Goal: Information Seeking & Learning: Learn about a topic

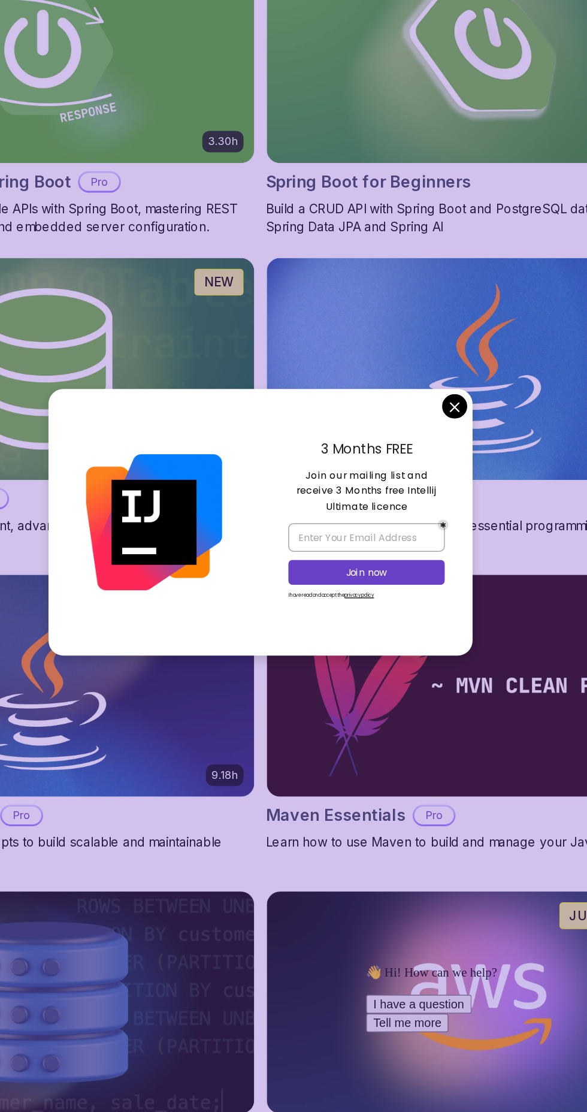
scroll to position [462, 0]
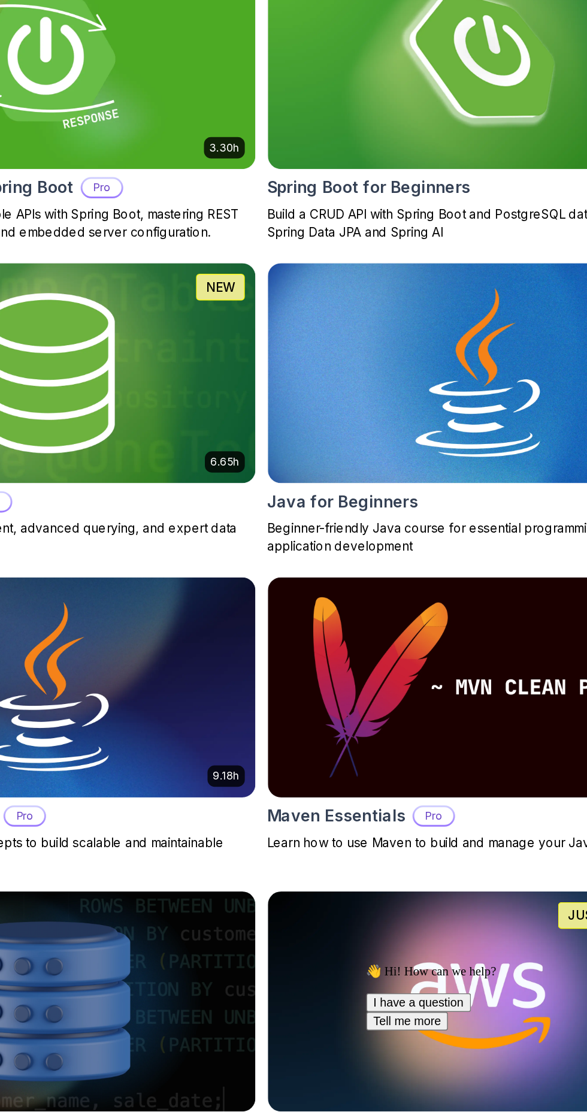
click at [423, 518] on img at bounding box center [439, 453] width 283 height 149
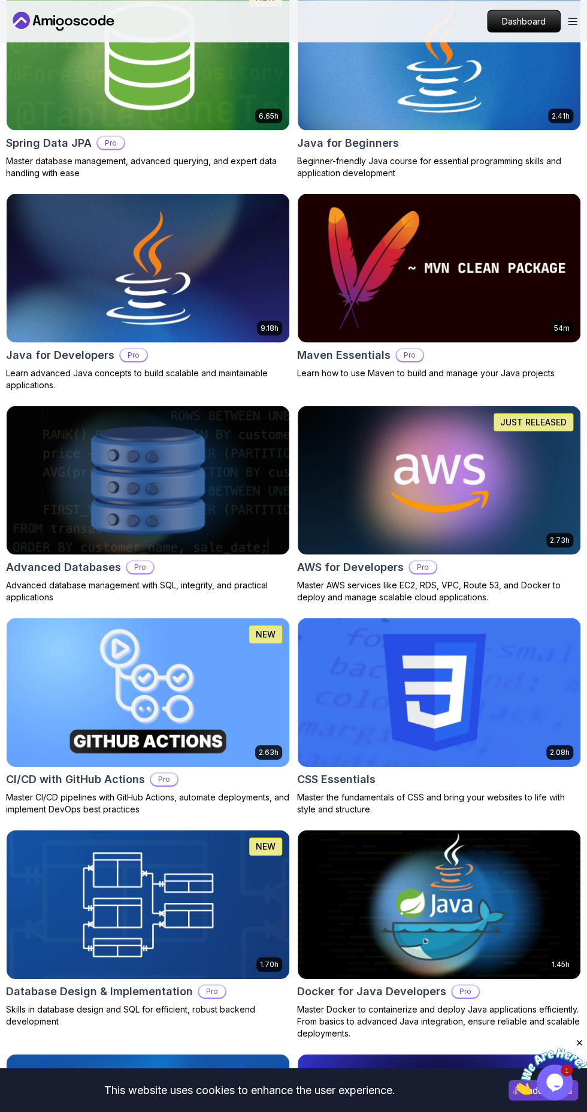
scroll to position [860, 0]
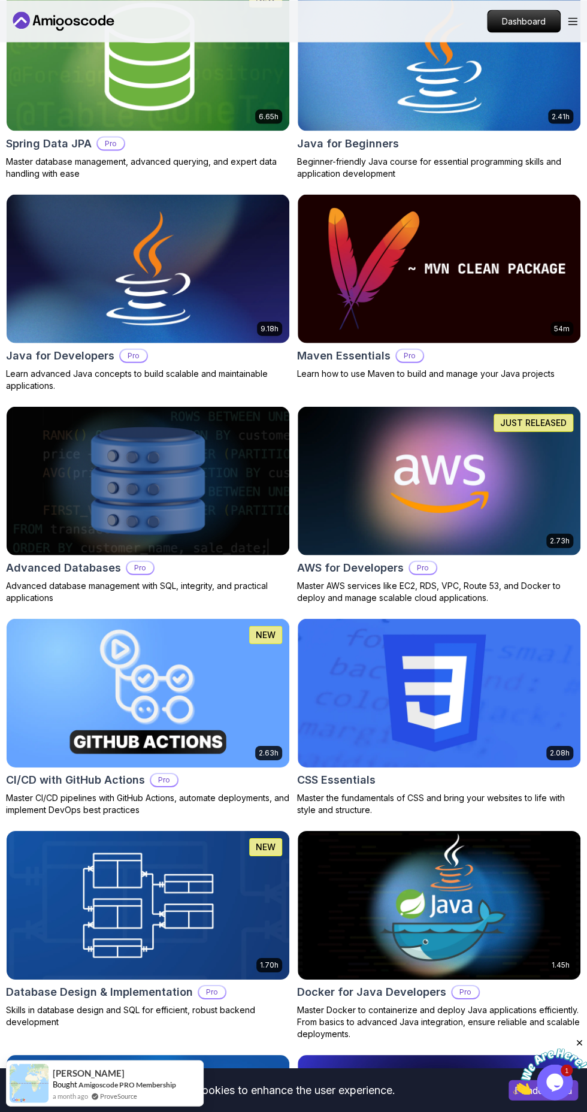
click at [454, 698] on img at bounding box center [439, 692] width 283 height 149
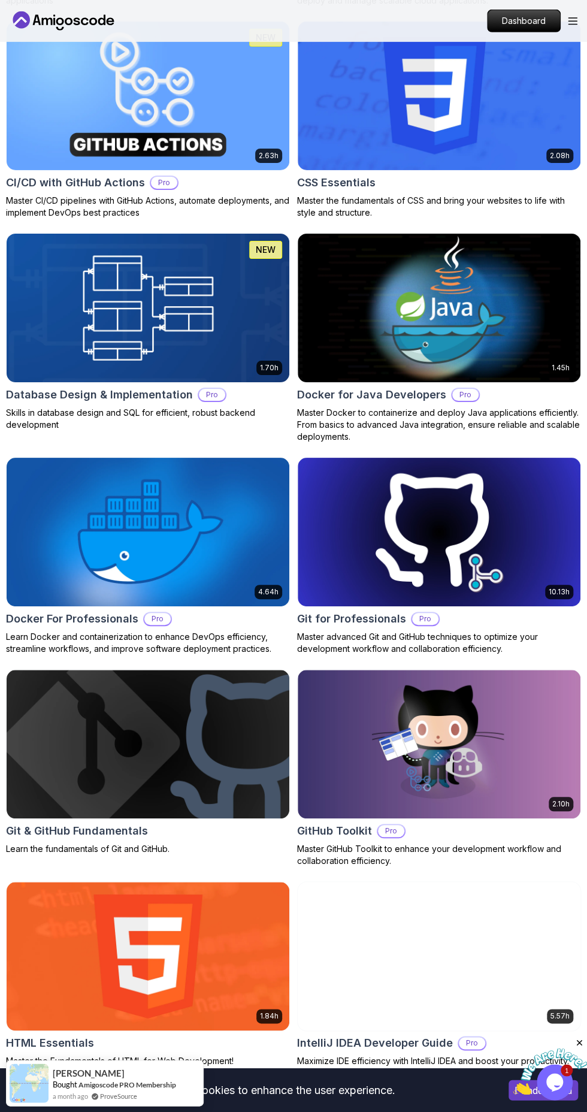
scroll to position [1456, 0]
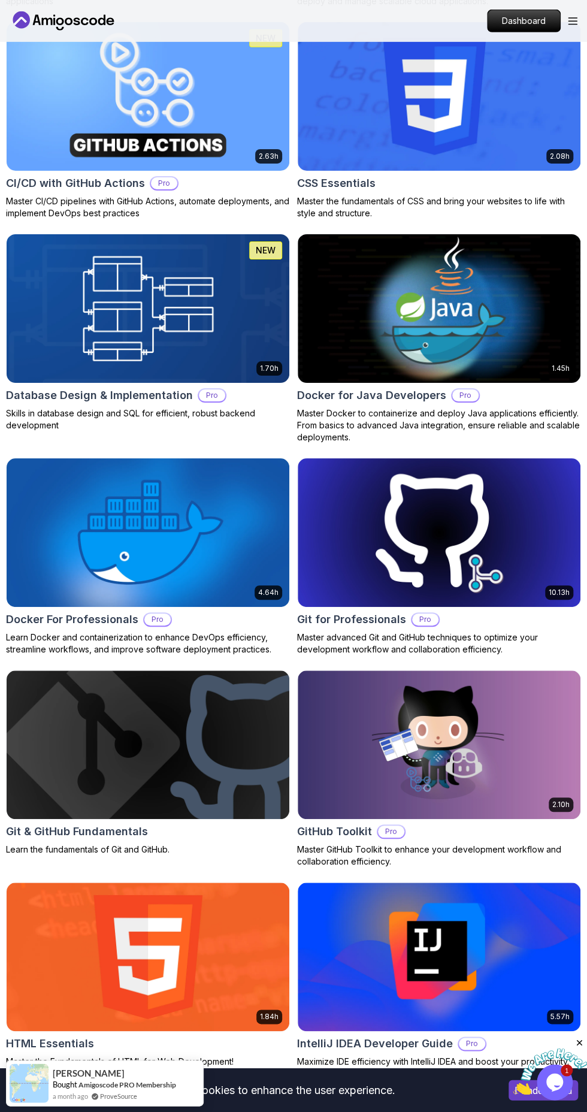
click at [470, 322] on img at bounding box center [439, 308] width 283 height 149
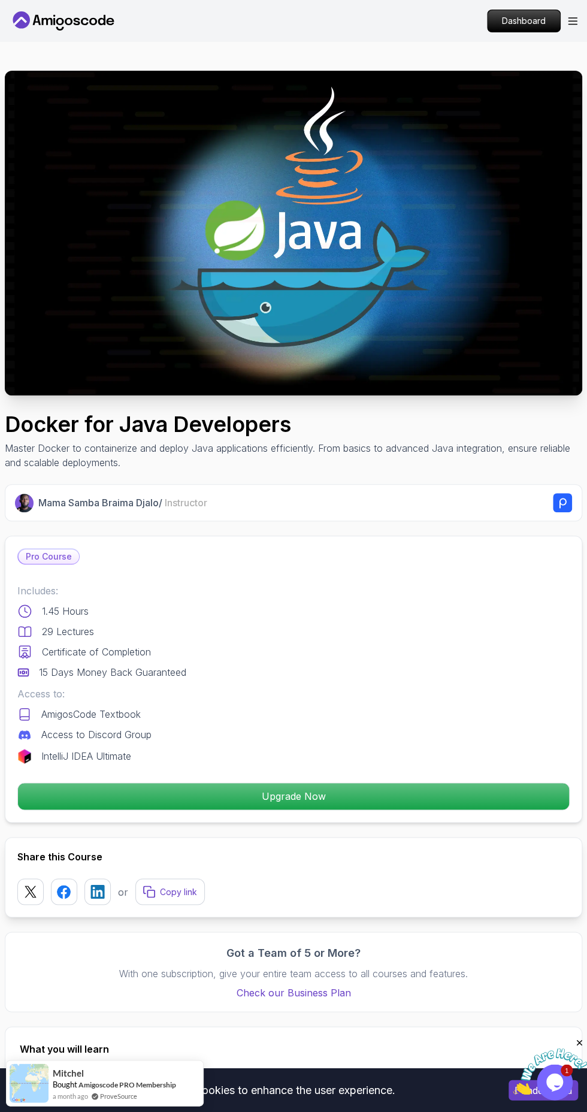
click at [506, 796] on p "Upgrade Now" at bounding box center [293, 796] width 551 height 26
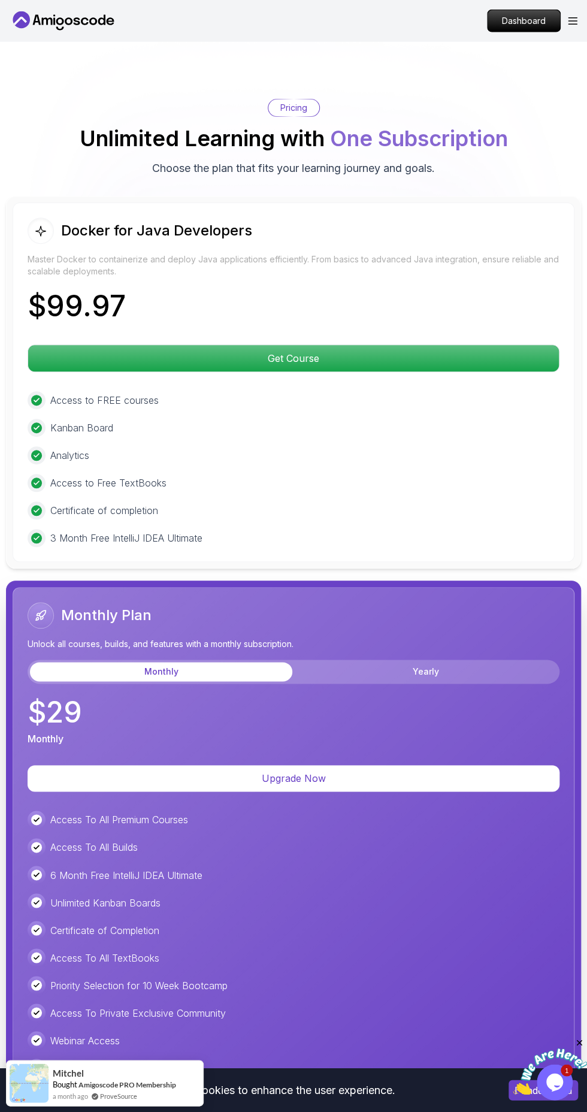
scroll to position [2877, 0]
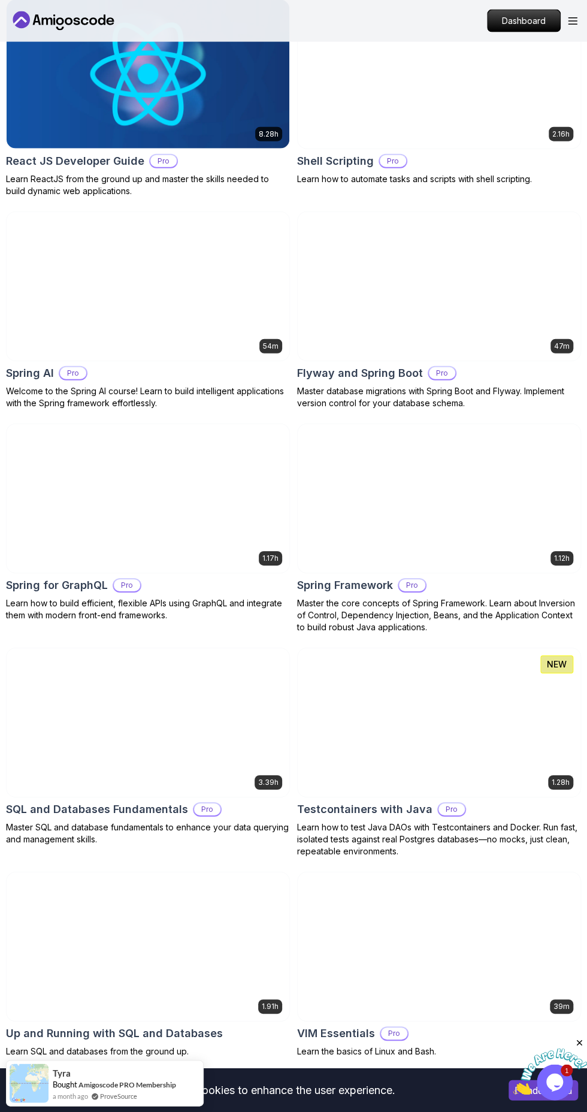
scroll to position [4448, 0]
